Goal: Information Seeking & Learning: Learn about a topic

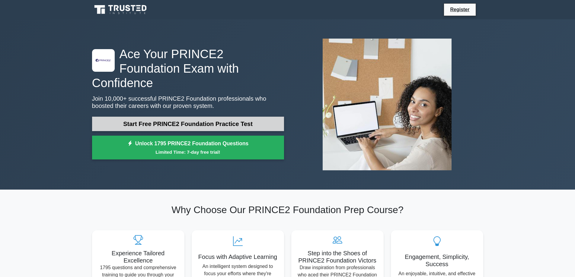
click at [168, 120] on link "Start Free PRINCE2 Foundation Practice Test" at bounding box center [188, 124] width 192 height 14
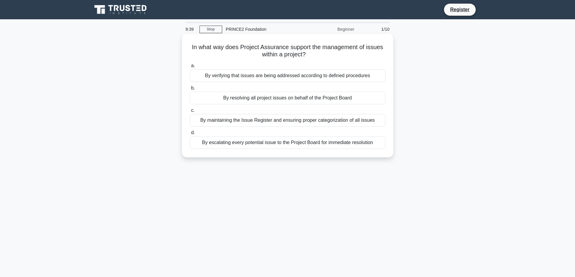
click at [288, 78] on div "By verifying that issues are being addressed according to defined procedures" at bounding box center [288, 75] width 196 height 13
click at [190, 68] on input "a. By verifying that issues are being addressed according to defined procedures" at bounding box center [190, 66] width 0 height 4
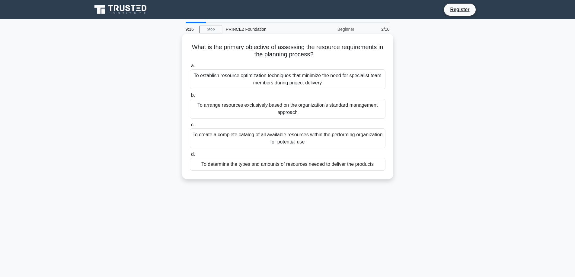
click at [324, 138] on div "To create a complete catalog of all available resources within the performing o…" at bounding box center [288, 139] width 196 height 20
click at [190, 127] on input "c. To create a complete catalog of all available resources within the performin…" at bounding box center [190, 125] width 0 height 4
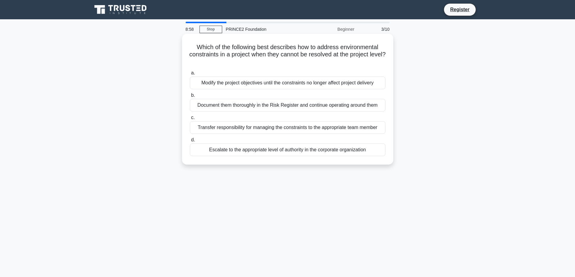
click at [310, 105] on div "Document them thoroughly in the Risk Register and continue operating around them" at bounding box center [288, 105] width 196 height 13
click at [190, 98] on input "b. Document them thoroughly in the Risk Register and continue operating around …" at bounding box center [190, 96] width 0 height 4
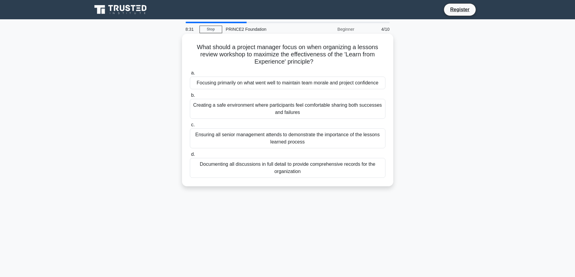
click at [313, 110] on div "Creating a safe environment where participants feel comfortable sharing both su…" at bounding box center [288, 109] width 196 height 20
click at [190, 98] on input "b. Creating a safe environment where participants feel comfortable sharing both…" at bounding box center [190, 96] width 0 height 4
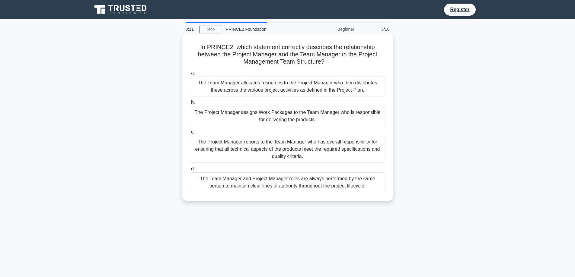
click at [283, 109] on div "The Project Manager assigns Work Packages to the Team Manager who is responsibl…" at bounding box center [288, 116] width 196 height 20
click at [190, 105] on input "b. The Project Manager assigns Work Packages to the Team Manager who is respons…" at bounding box center [190, 103] width 0 height 4
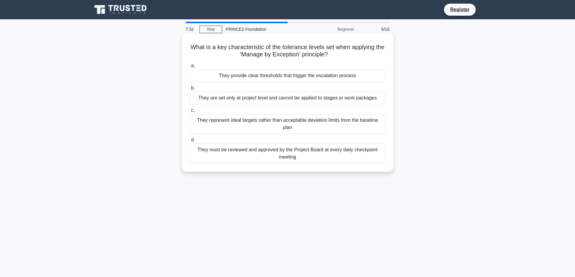
click at [324, 74] on div "They provide clear thresholds that trigger the escalation process" at bounding box center [288, 75] width 196 height 13
click at [190, 68] on input "a. They provide clear thresholds that trigger the escalation process" at bounding box center [190, 66] width 0 height 4
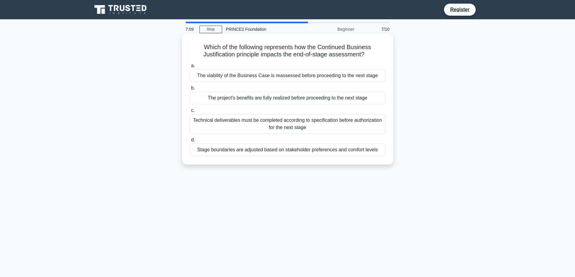
click at [285, 98] on div "The project's benefits are fully realized before proceeding to the next stage" at bounding box center [288, 98] width 196 height 13
click at [190, 90] on input "b. The project's benefits are fully realized before proceeding to the next stage" at bounding box center [190, 88] width 0 height 4
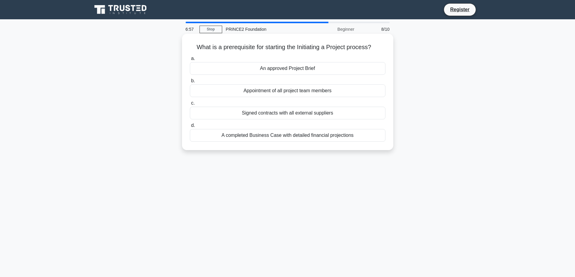
click at [303, 135] on div "A completed Business Case with detailed financial projections" at bounding box center [288, 135] width 196 height 13
click at [190, 128] on input "d. A completed Business Case with detailed financial projections" at bounding box center [190, 126] width 0 height 4
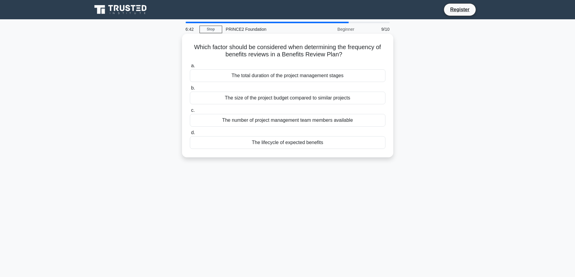
click at [310, 142] on div "The lifecycle of expected benefits" at bounding box center [288, 142] width 196 height 13
click at [190, 135] on input "d. The lifecycle of expected benefits" at bounding box center [190, 133] width 0 height 4
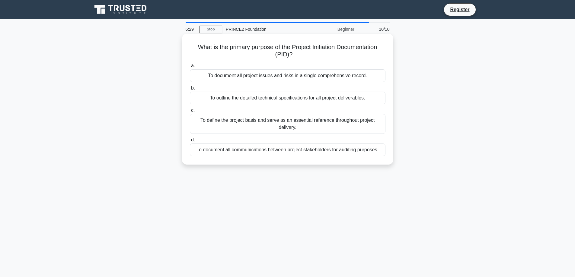
click at [314, 130] on div "To define the project basis and serve as an essential reference throughout proj…" at bounding box center [288, 124] width 196 height 20
click at [190, 113] on input "c. To define the project basis and serve as an essential reference throughout p…" at bounding box center [190, 111] width 0 height 4
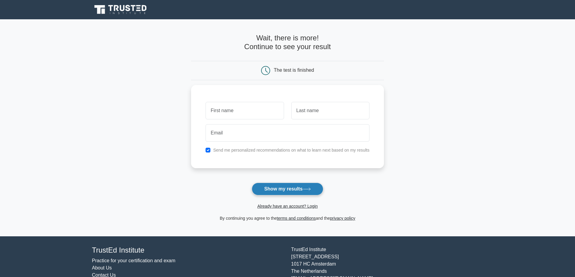
click at [301, 186] on button "Show my results" at bounding box center [287, 189] width 71 height 13
click at [290, 148] on label "Send me personalized recommendations on what to learn next based on my results" at bounding box center [291, 148] width 156 height 5
click at [210, 145] on div "Send me personalized recommendations on what to learn next based on my results" at bounding box center [287, 148] width 171 height 7
click at [206, 152] on div "Send me personalized recommendations on what to learn next based on my results" at bounding box center [287, 148] width 171 height 7
click at [215, 147] on label "Send me personalized recommendations on what to learn next based on my results" at bounding box center [291, 148] width 156 height 5
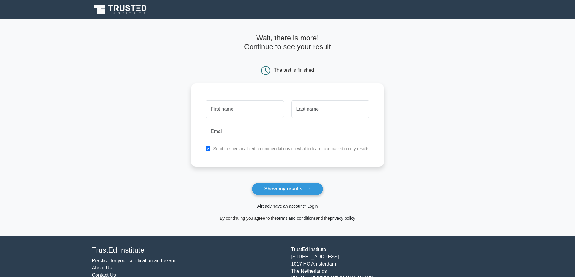
click at [212, 147] on div "Send me personalized recommendations on what to learn next based on my results" at bounding box center [287, 148] width 171 height 7
click at [210, 148] on input "checkbox" at bounding box center [208, 148] width 5 height 5
checkbox input "false"
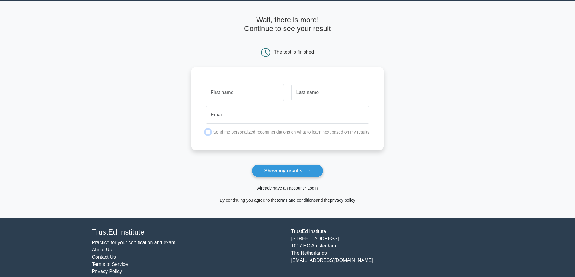
scroll to position [26, 0]
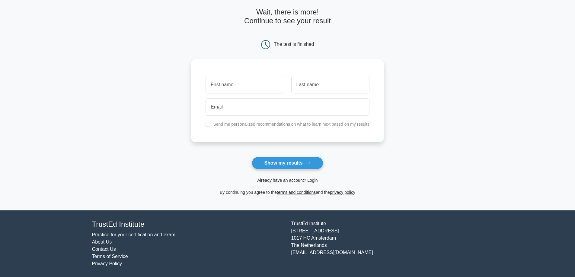
drag, startPoint x: 307, startPoint y: 162, endPoint x: 497, endPoint y: 131, distance: 192.1
click at [497, 131] on main "Wait, there is more! Continue to see your result The test is finished and the" at bounding box center [287, 101] width 575 height 217
click at [310, 161] on button "Show my results" at bounding box center [287, 163] width 71 height 13
click at [249, 81] on input "text" at bounding box center [245, 84] width 78 height 18
type input "re"
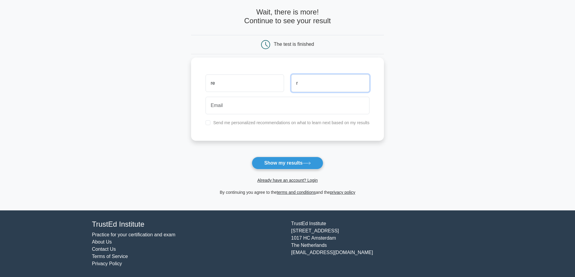
click at [313, 82] on input "r" at bounding box center [330, 84] width 78 height 18
type input "re"
click at [282, 101] on input "email" at bounding box center [288, 106] width 164 height 18
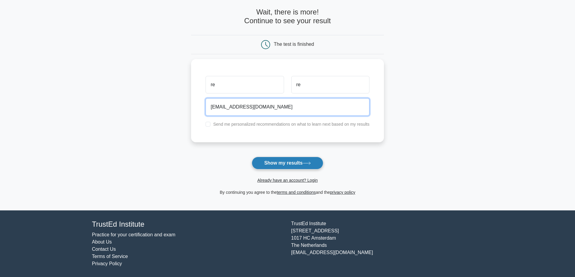
type input "rer.rer@gmail.com"
click at [305, 162] on icon at bounding box center [307, 163] width 8 height 3
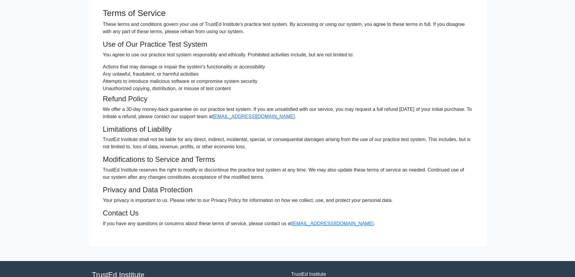
scroll to position [30, 0]
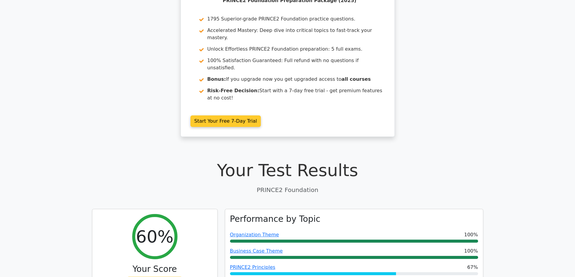
scroll to position [91, 0]
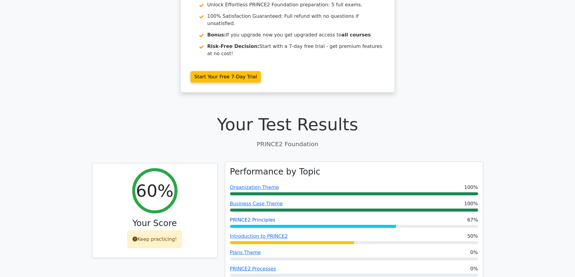
click at [244, 217] on link "PRINCE2 Principles" at bounding box center [253, 220] width 46 height 6
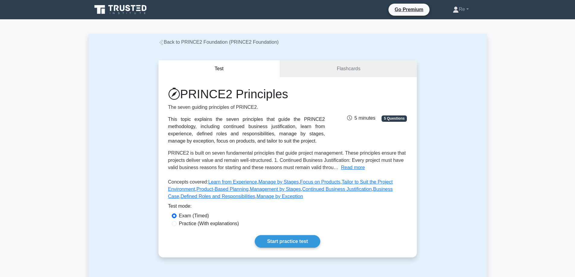
click at [161, 44] on icon at bounding box center [161, 42] width 5 height 5
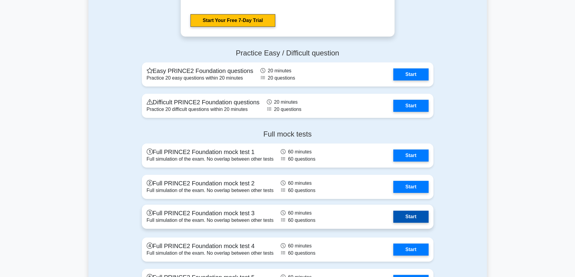
scroll to position [936, 0]
